Goal: Transaction & Acquisition: Obtain resource

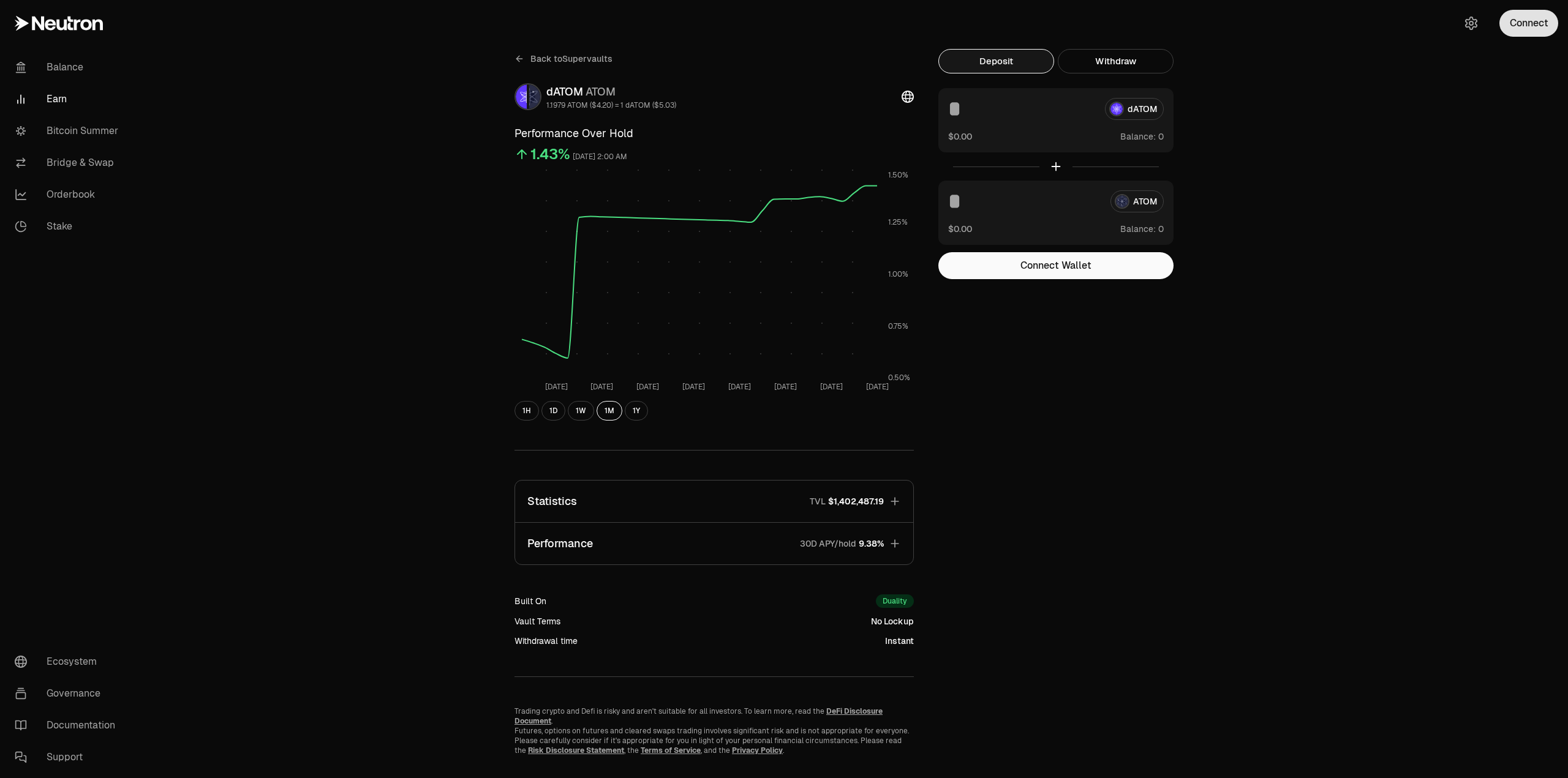
click at [1518, 32] on button "Connect" at bounding box center [1528, 23] width 59 height 27
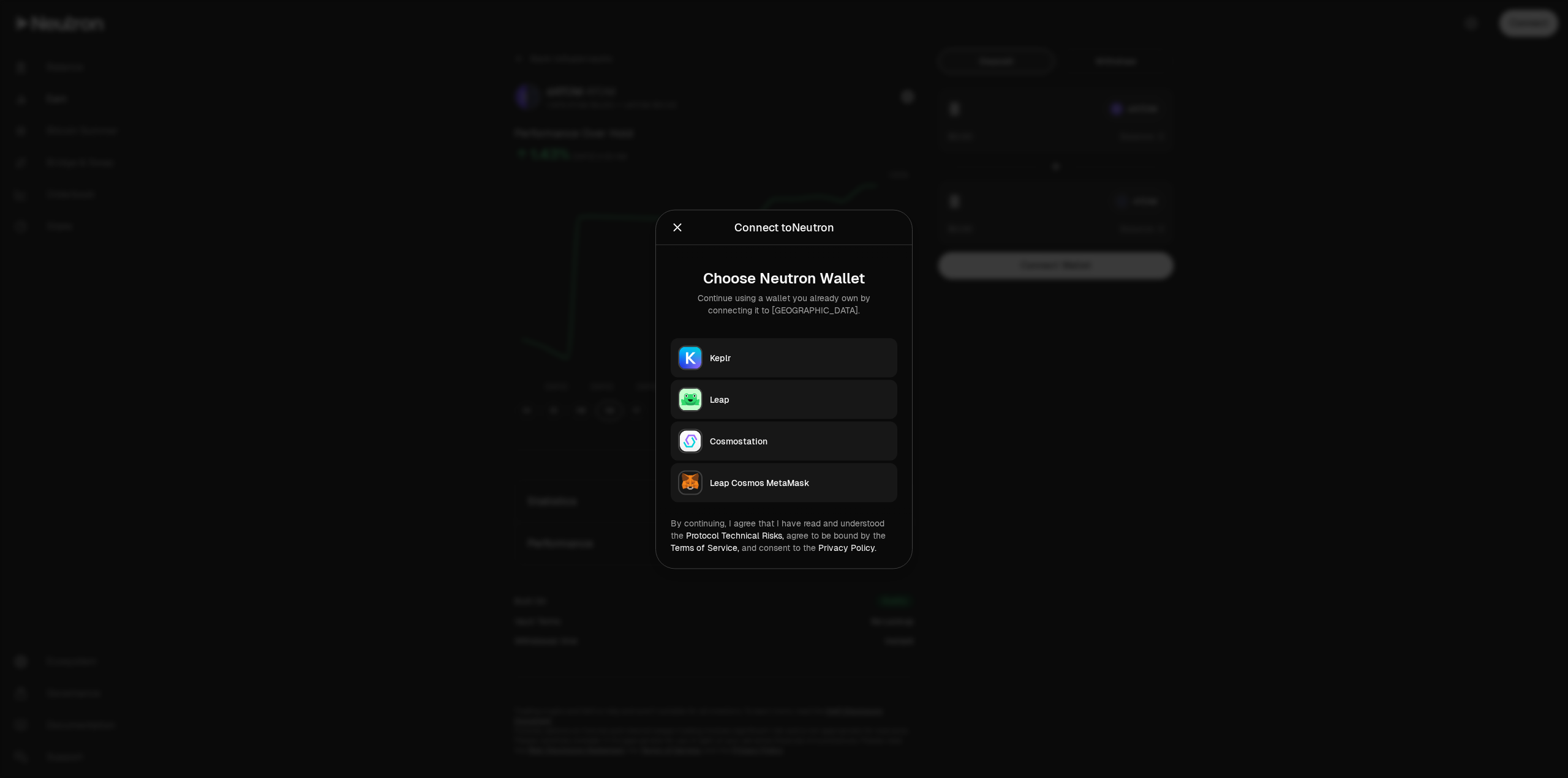
click at [714, 354] on div "Keplr" at bounding box center [800, 357] width 180 height 12
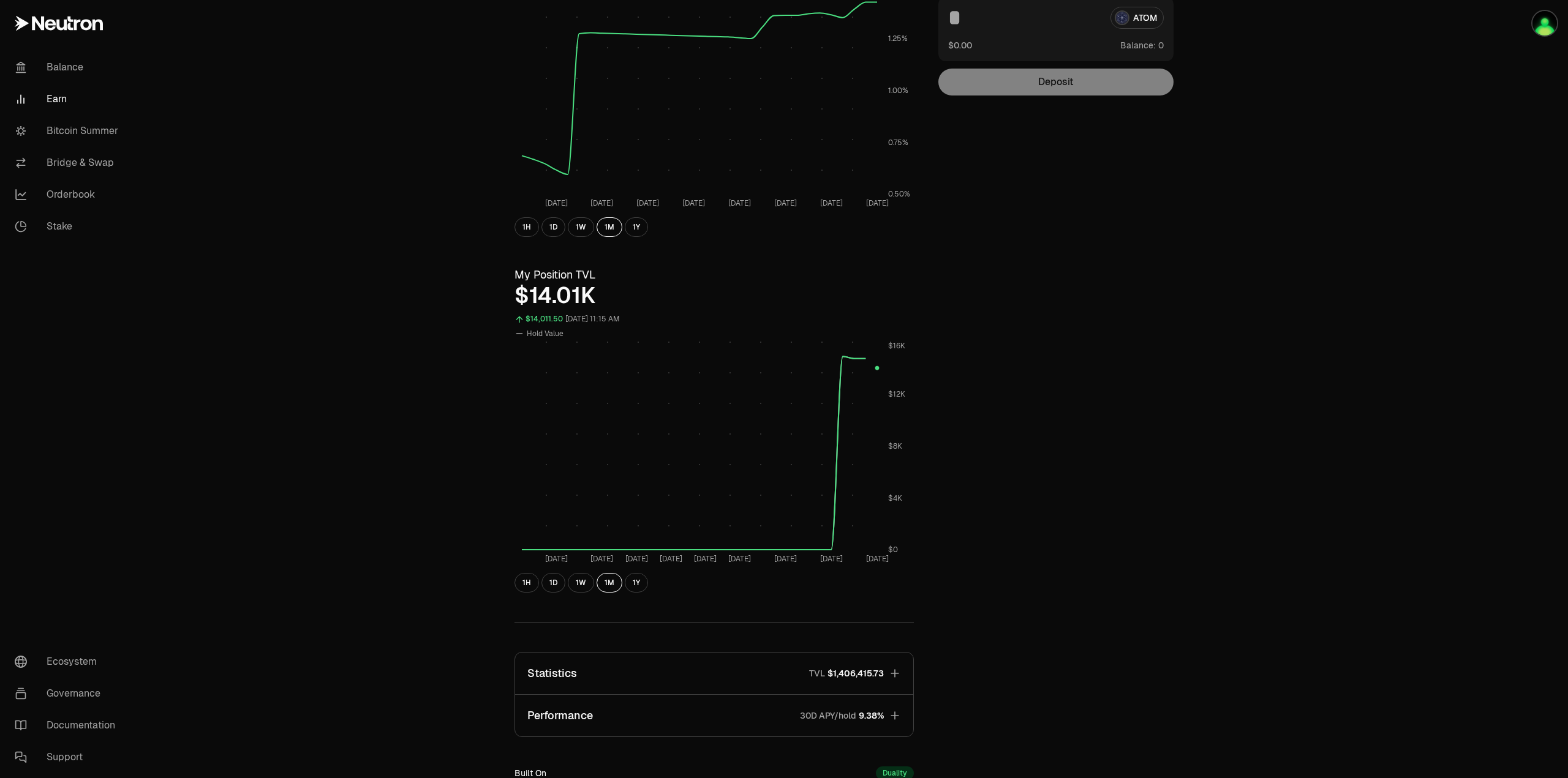
scroll to position [245, 0]
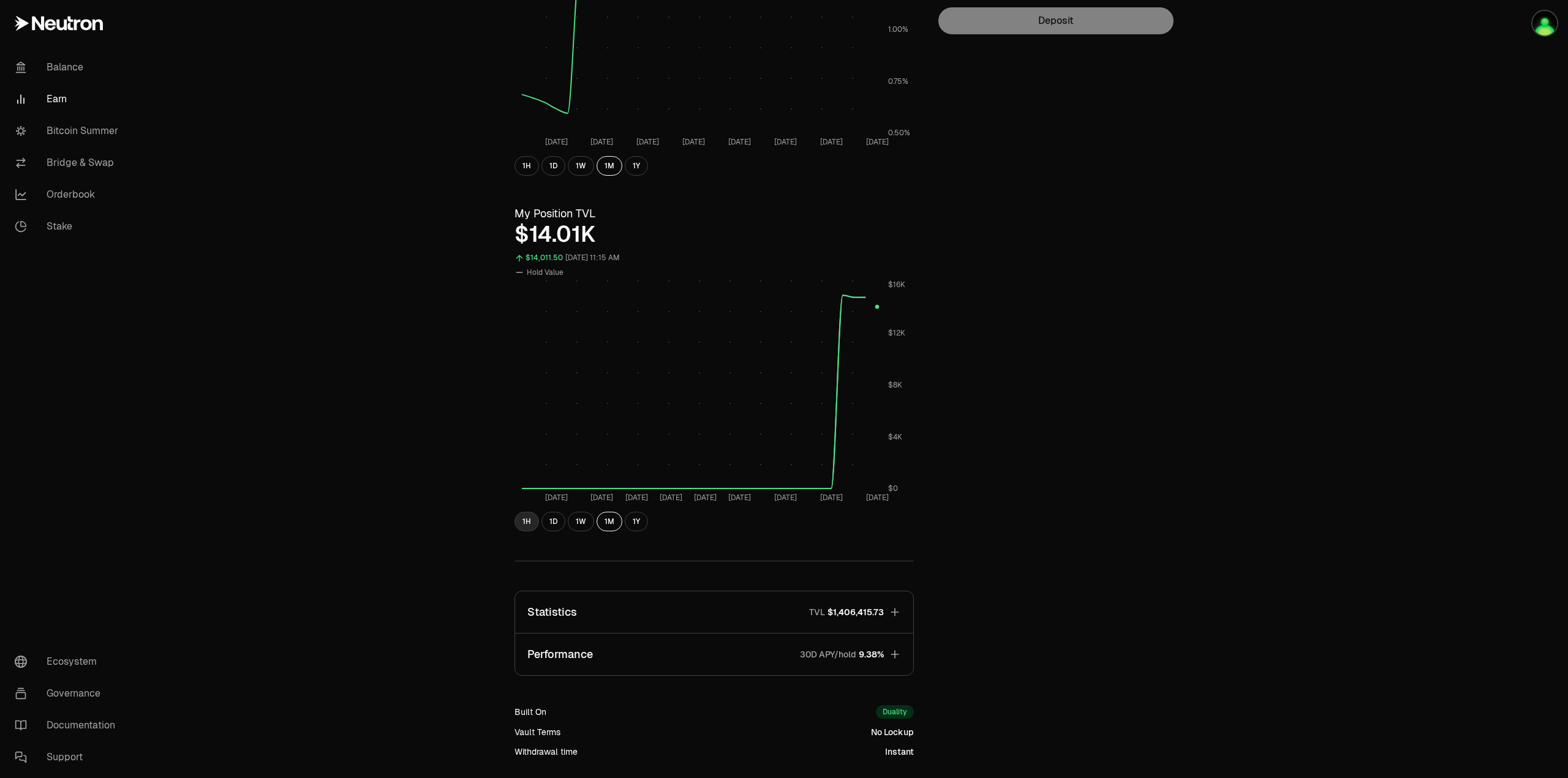
click at [524, 517] on button "1H" at bounding box center [527, 522] width 24 height 19
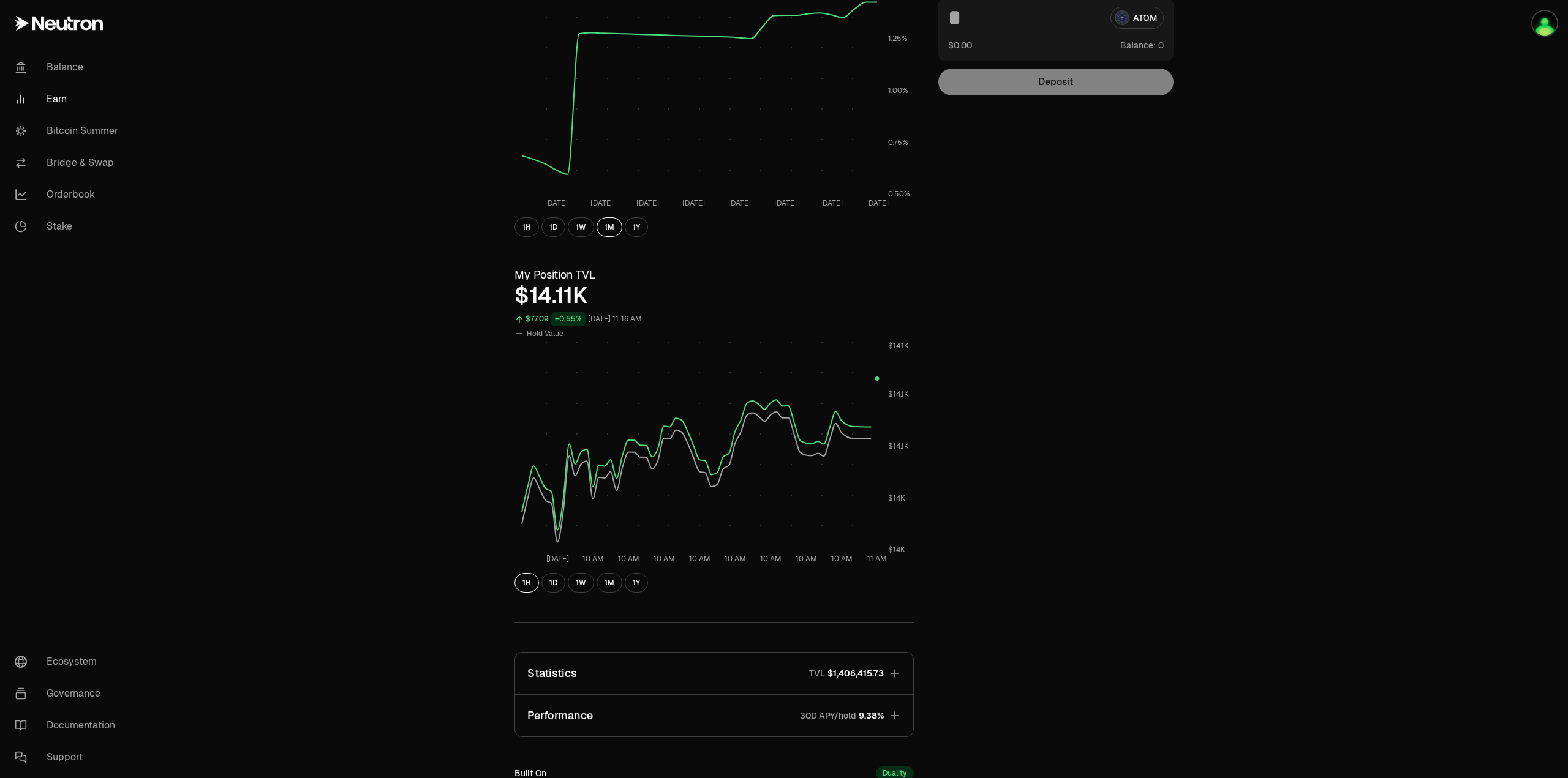
scroll to position [367, 0]
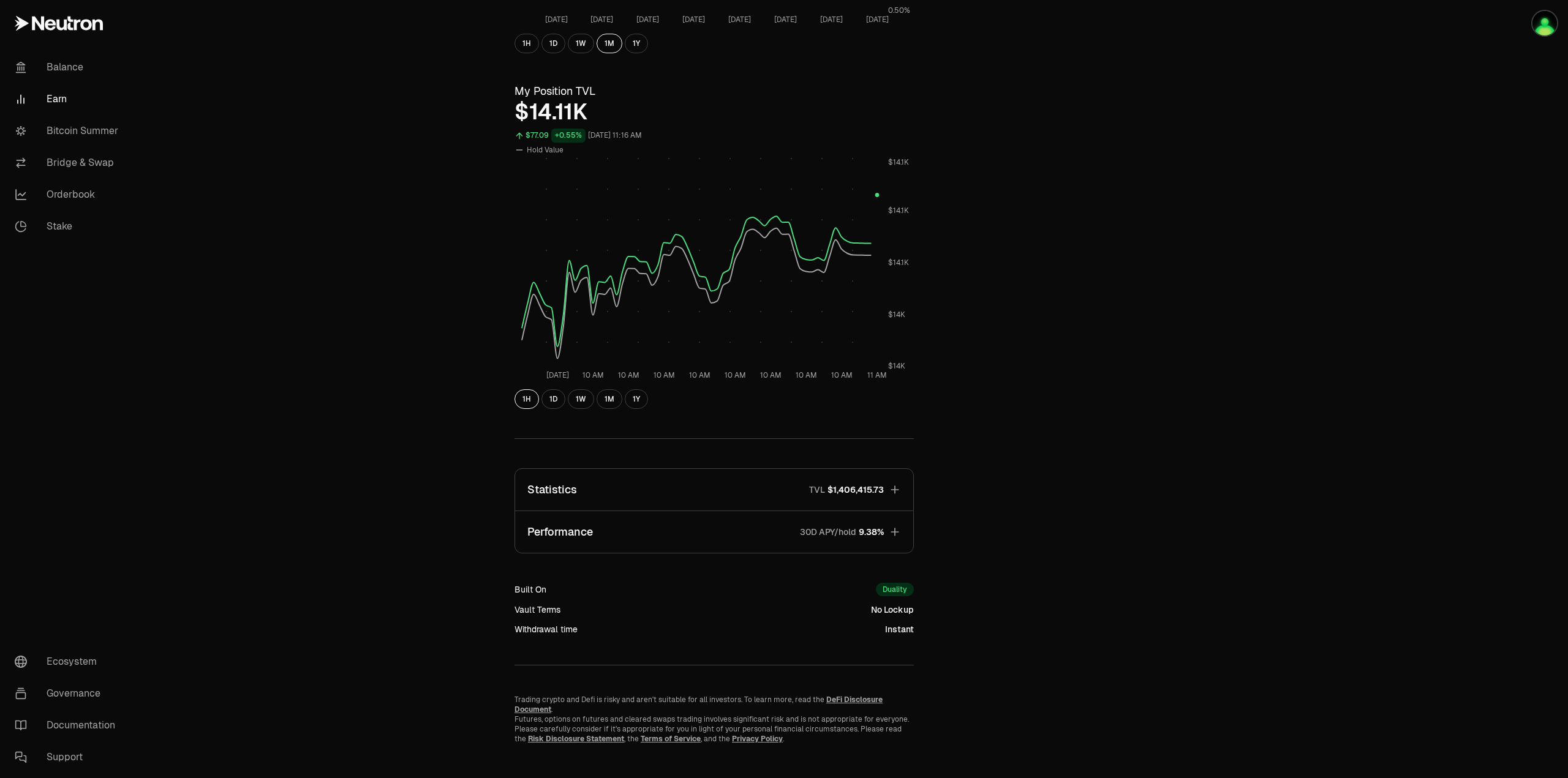
click at [852, 523] on button "Performance 30D APY/hold 9.38%" at bounding box center [714, 532] width 398 height 42
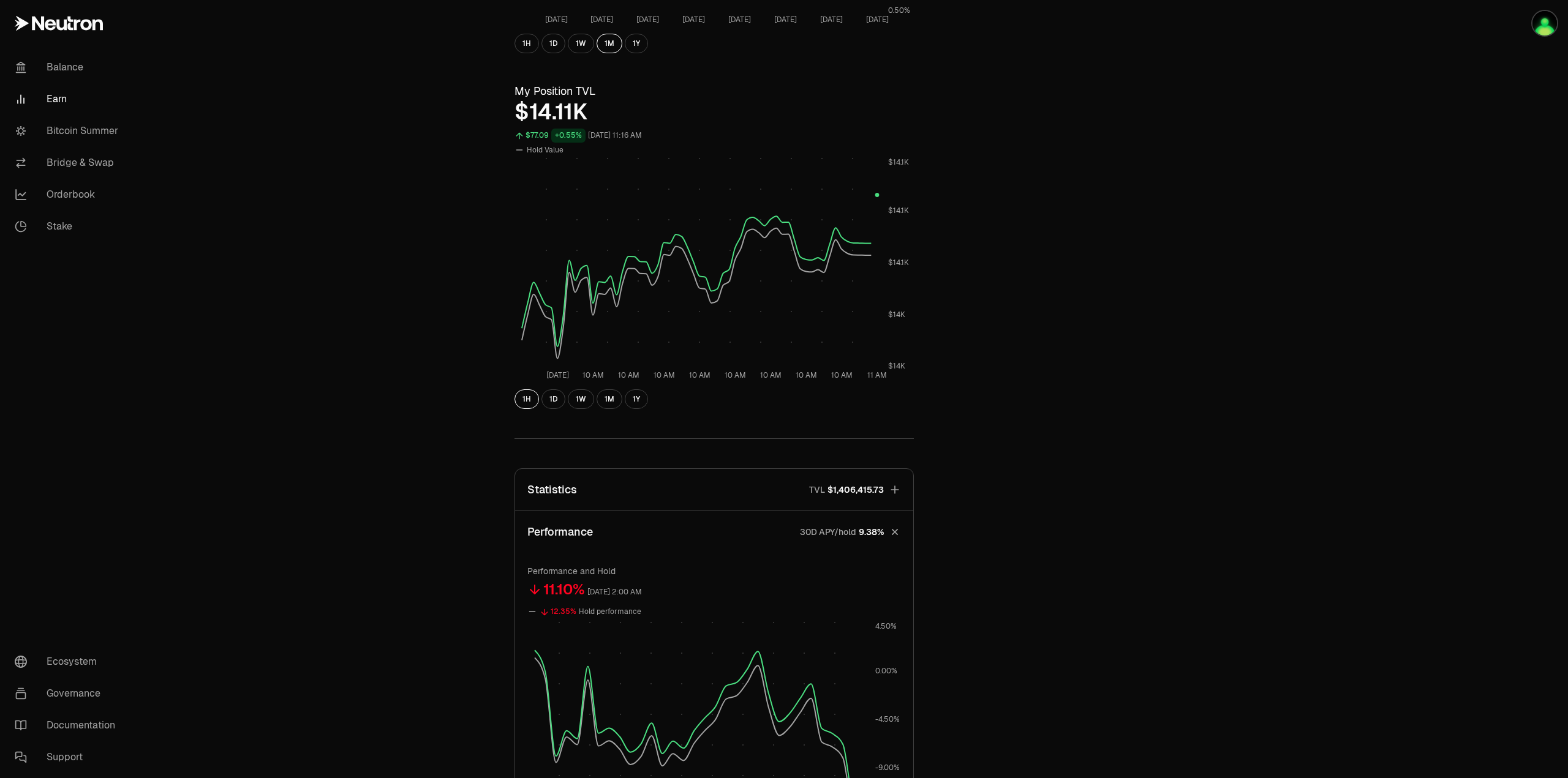
scroll to position [551, 0]
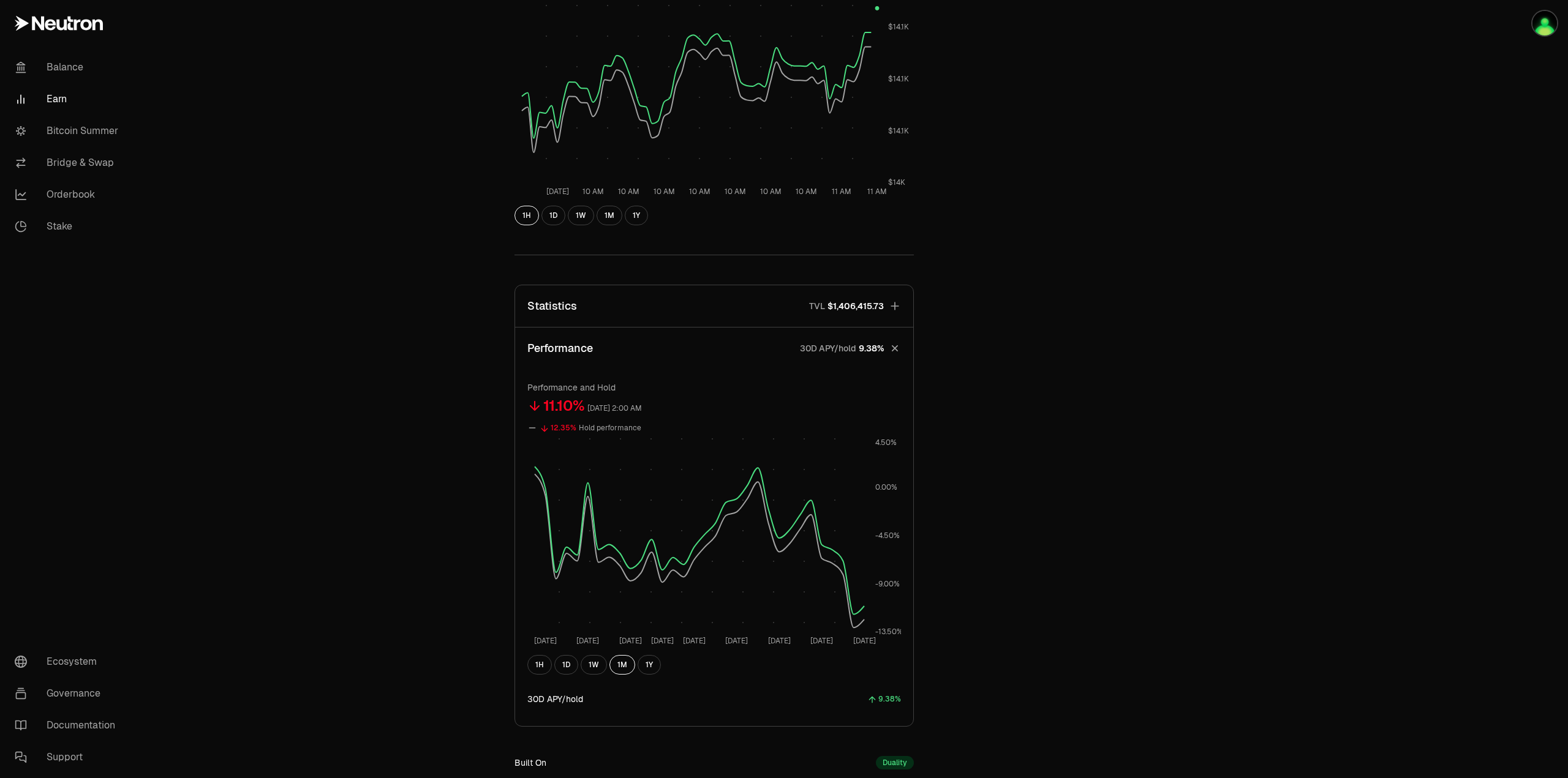
click at [895, 305] on icon "button" at bounding box center [894, 306] width 8 height 8
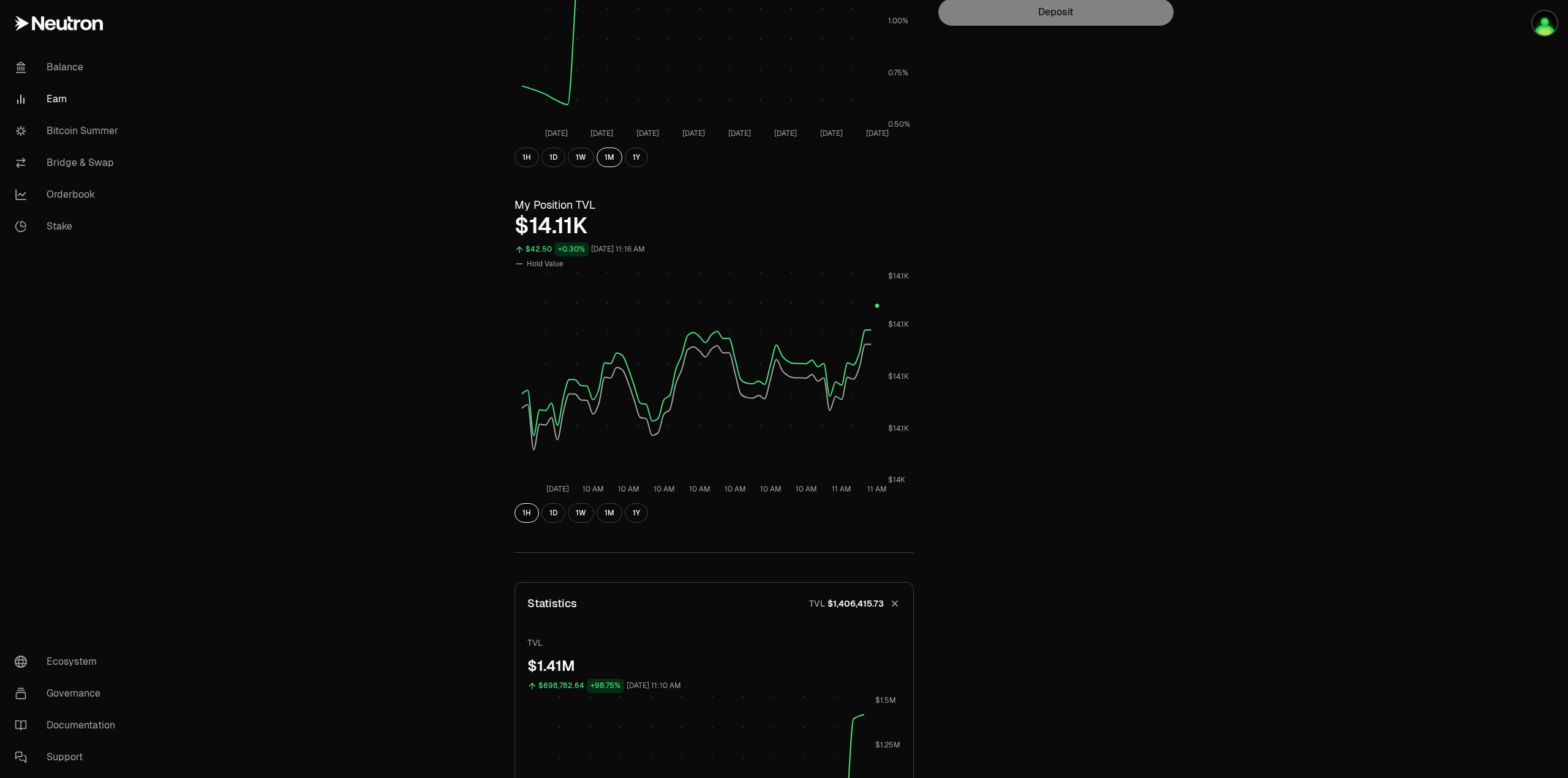
scroll to position [0, 0]
